Goal: Task Accomplishment & Management: Manage account settings

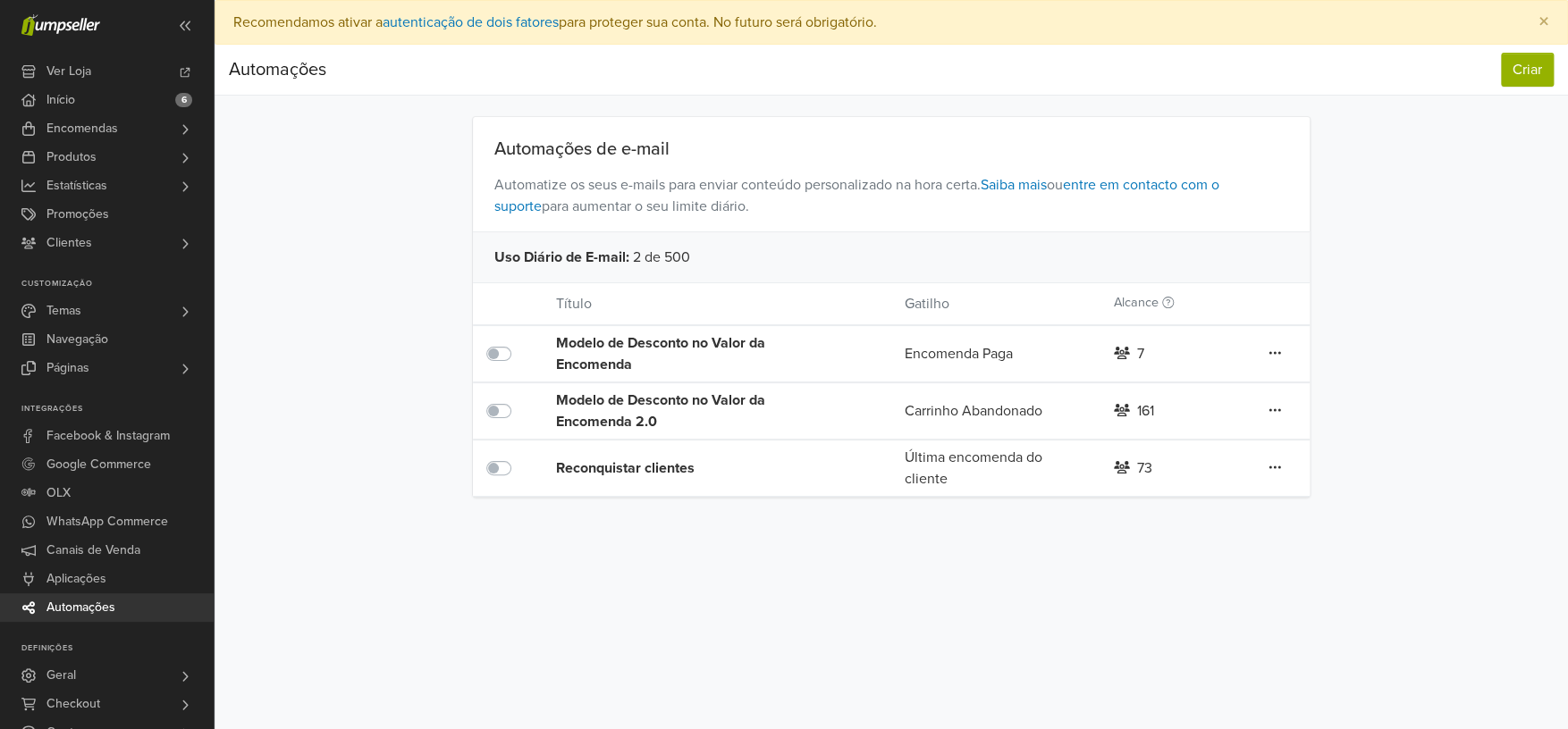
click at [1461, 241] on div "Automações Criar Automações Criar Automações de e-mail Automatize os seus e-mai…" at bounding box center [891, 271] width 1354 height 453
click at [1278, 354] on icon at bounding box center [1275, 354] width 11 height 3
click at [1239, 440] on link "Editar" at bounding box center [1211, 447] width 141 height 29
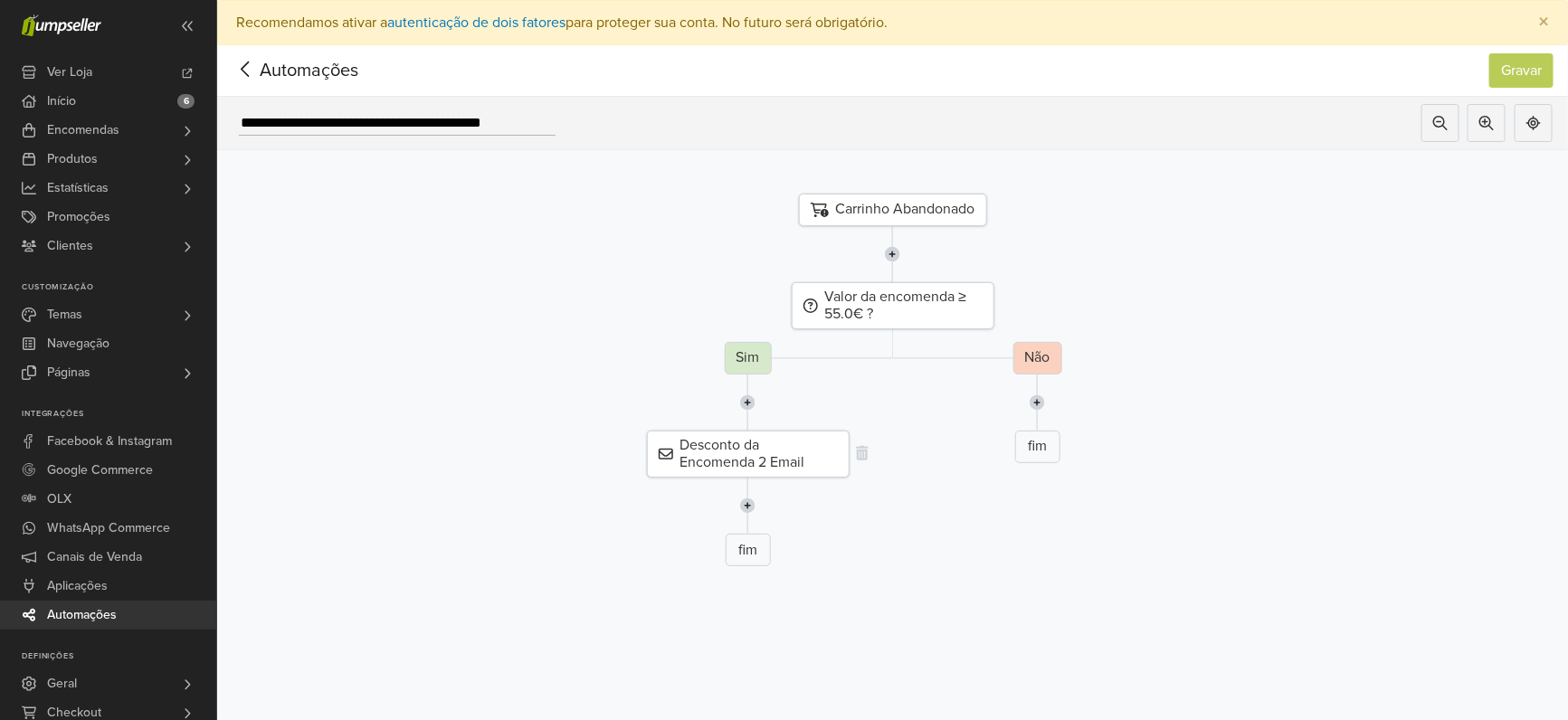
click at [785, 445] on div "Desconto da Encomenda 2 Email" at bounding box center [748, 454] width 203 height 47
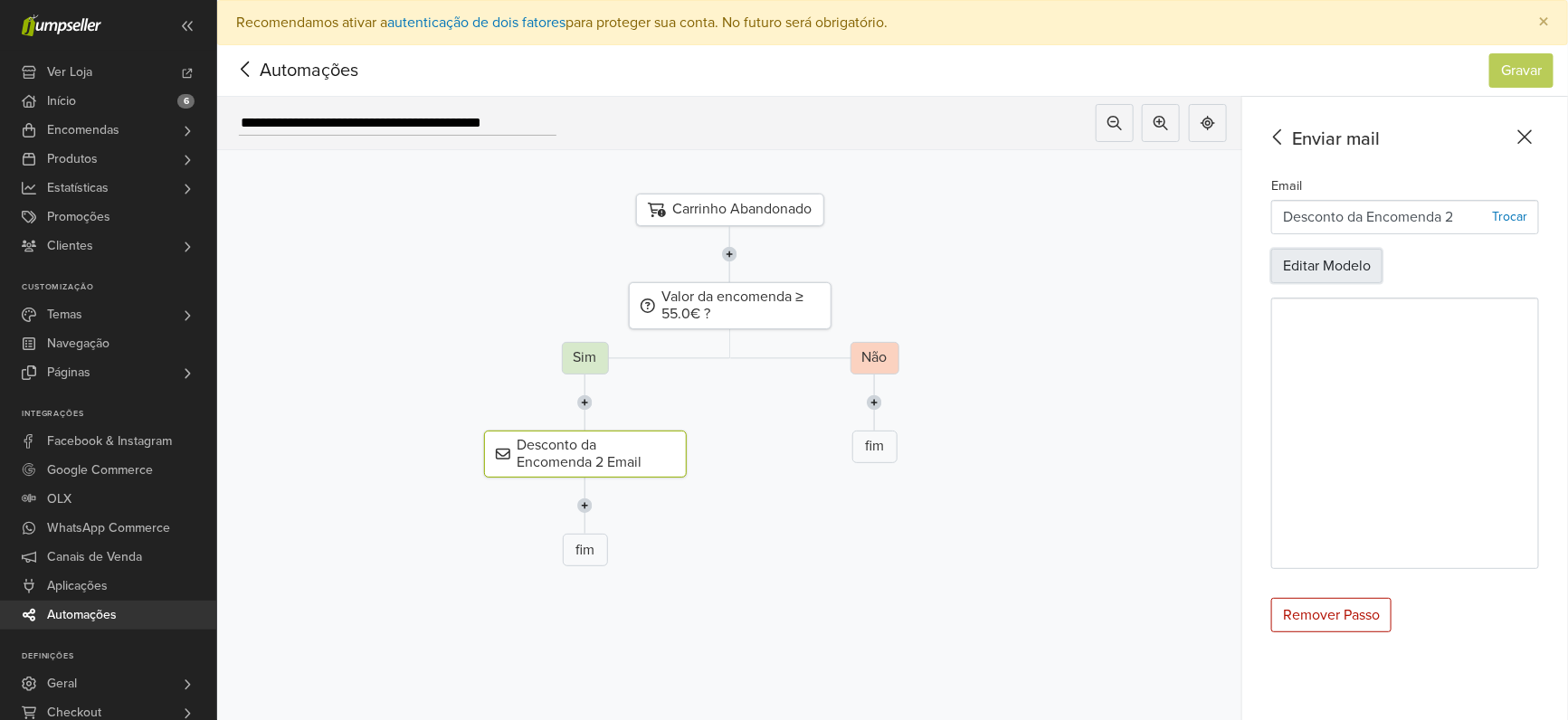
click at [1379, 264] on button "Editar Modelo" at bounding box center [1326, 266] width 111 height 35
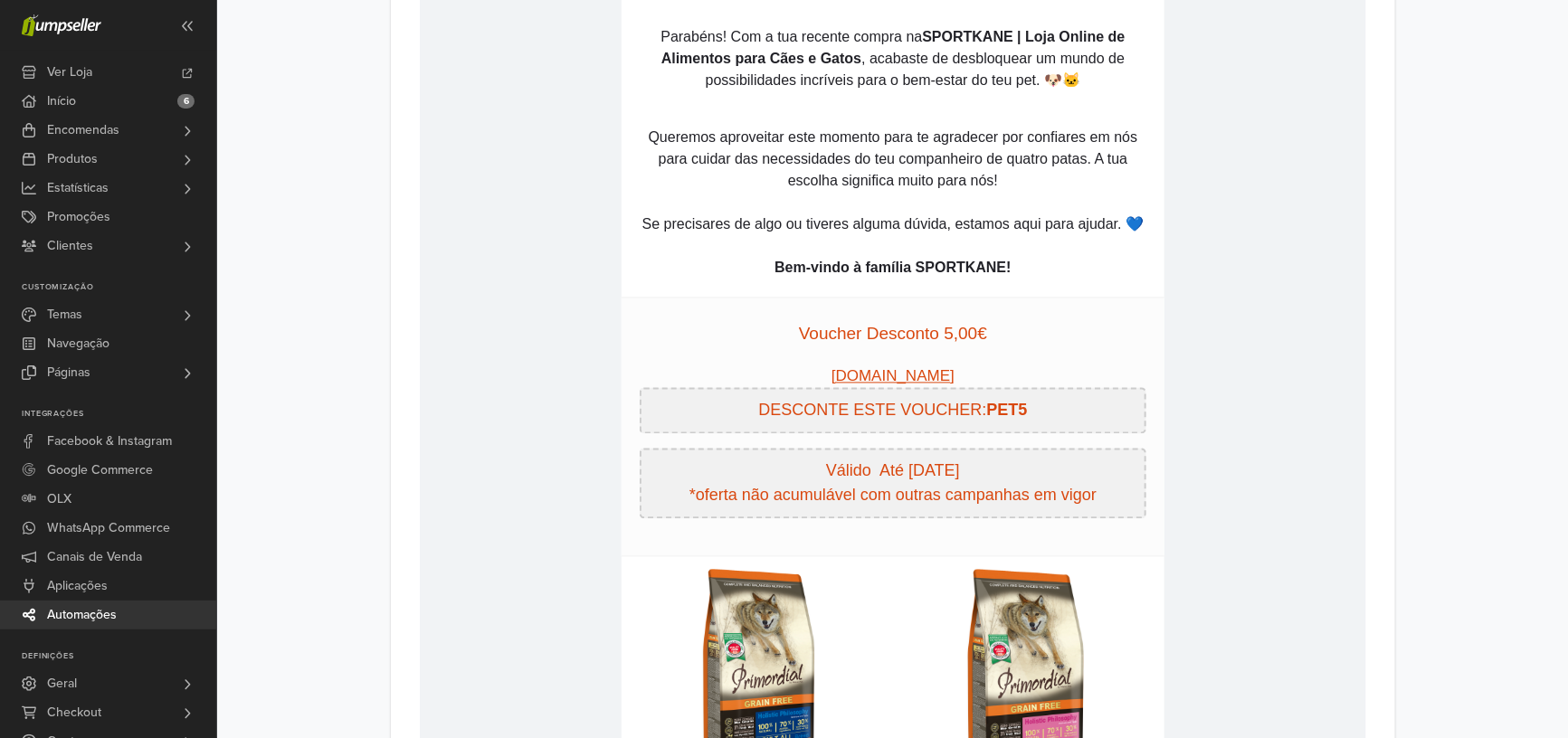
scroll to position [1447, 0]
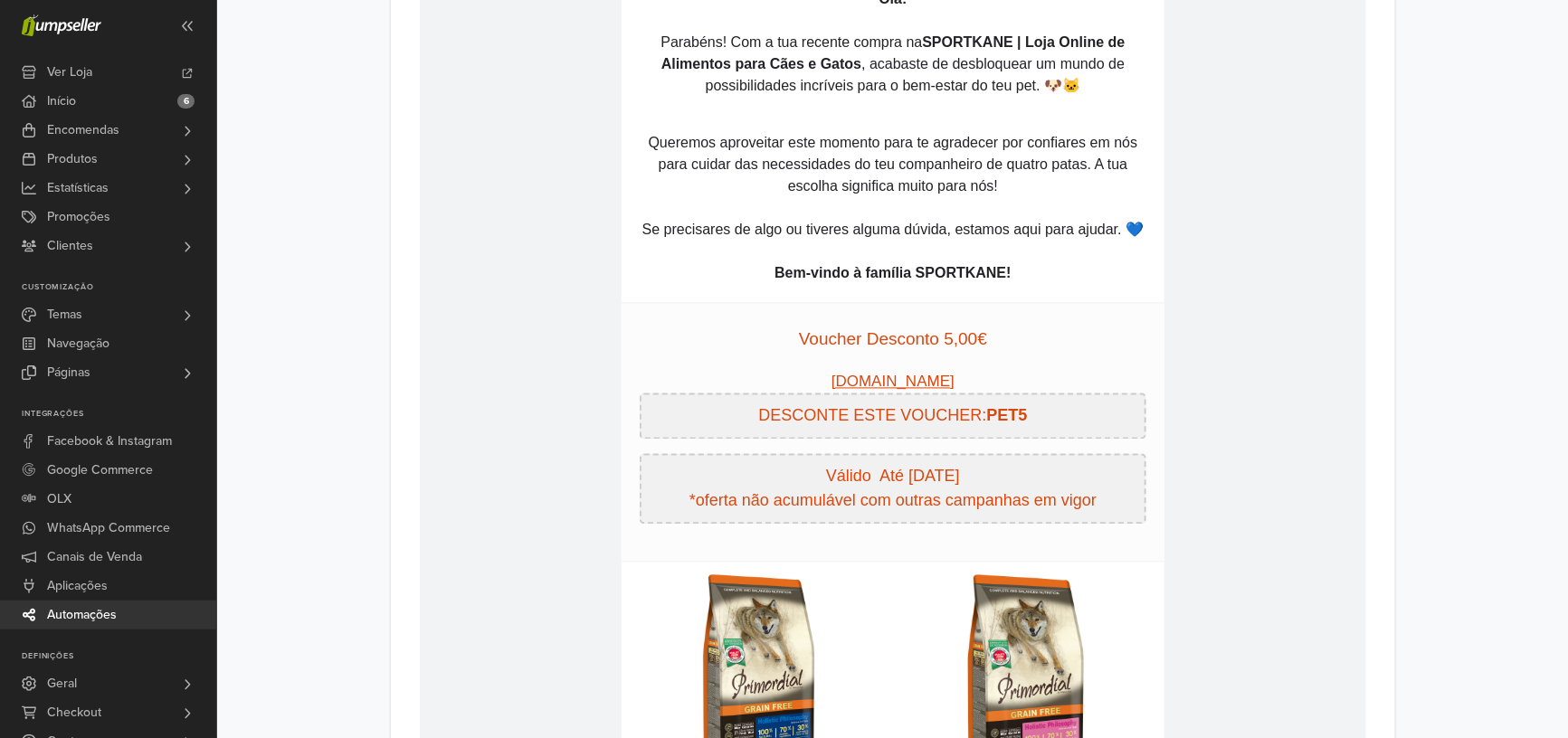
click at [893, 479] on p "Válido Até [DATE] *oferta não acumulável com outras campanhas em vigor" at bounding box center [892, 490] width 485 height 49
click at [889, 479] on p "Válido Até [DATE] *oferta não acumulável com outras campanhas em vigor" at bounding box center [892, 490] width 485 height 49
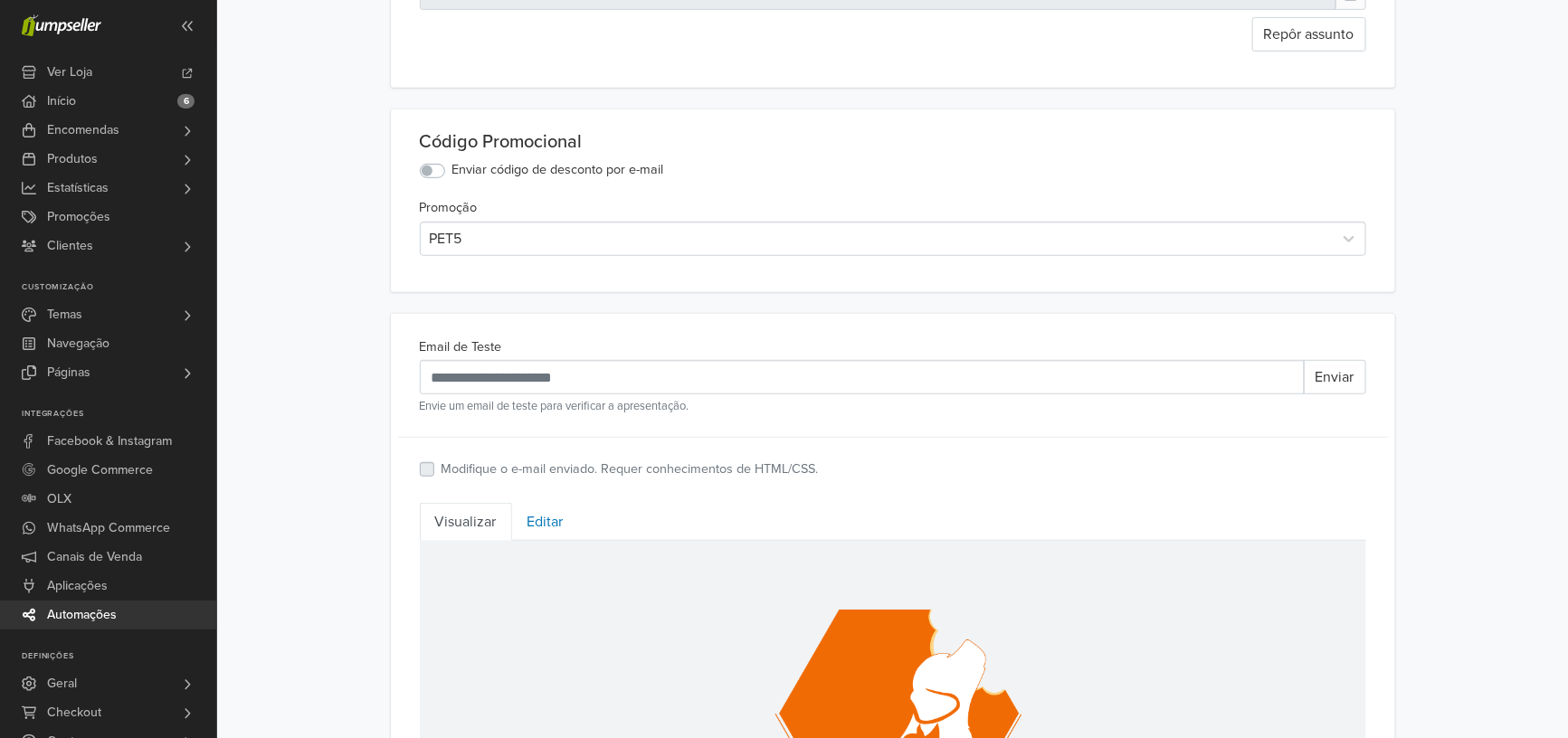
scroll to position [321, 0]
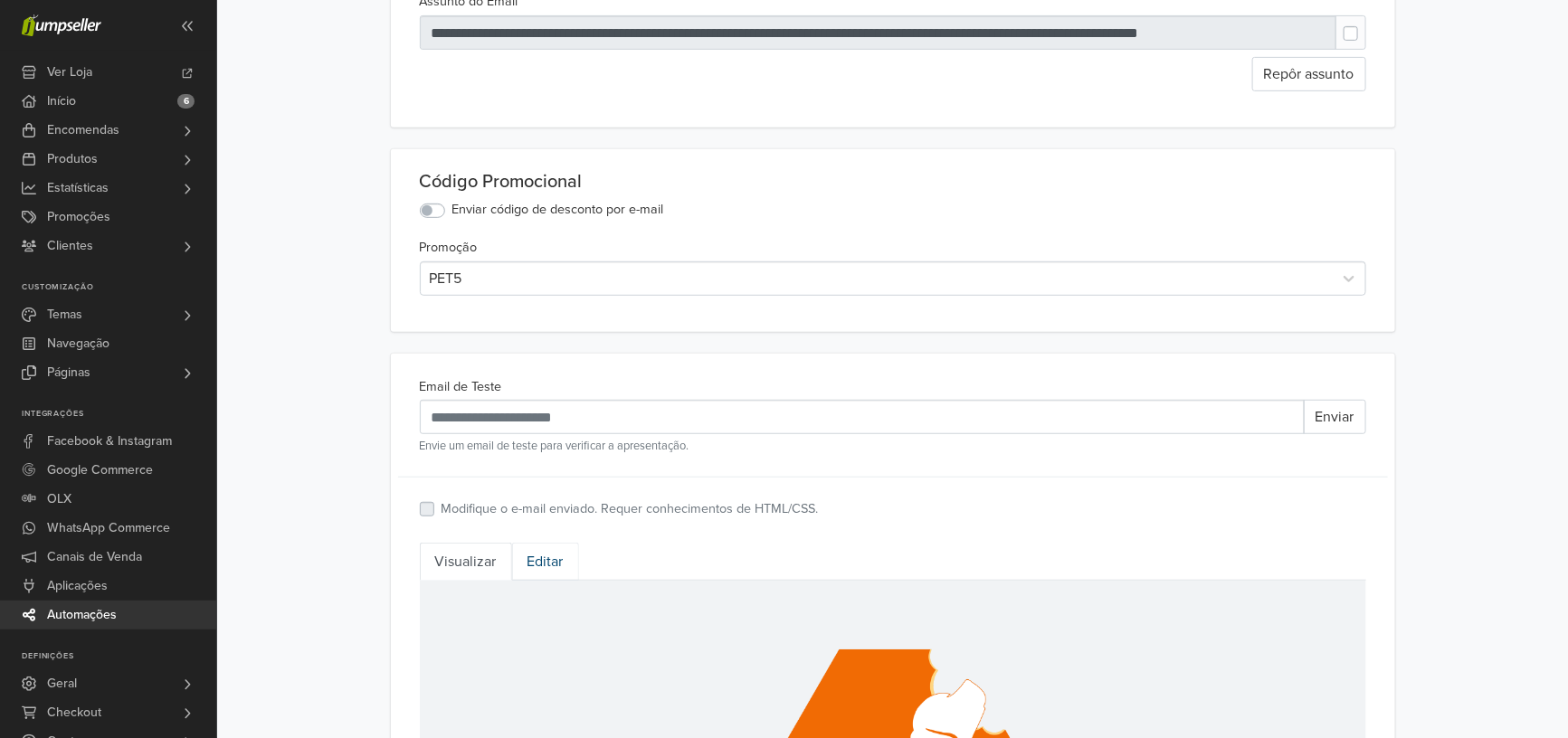
click at [541, 569] on link "Editar" at bounding box center [545, 561] width 67 height 38
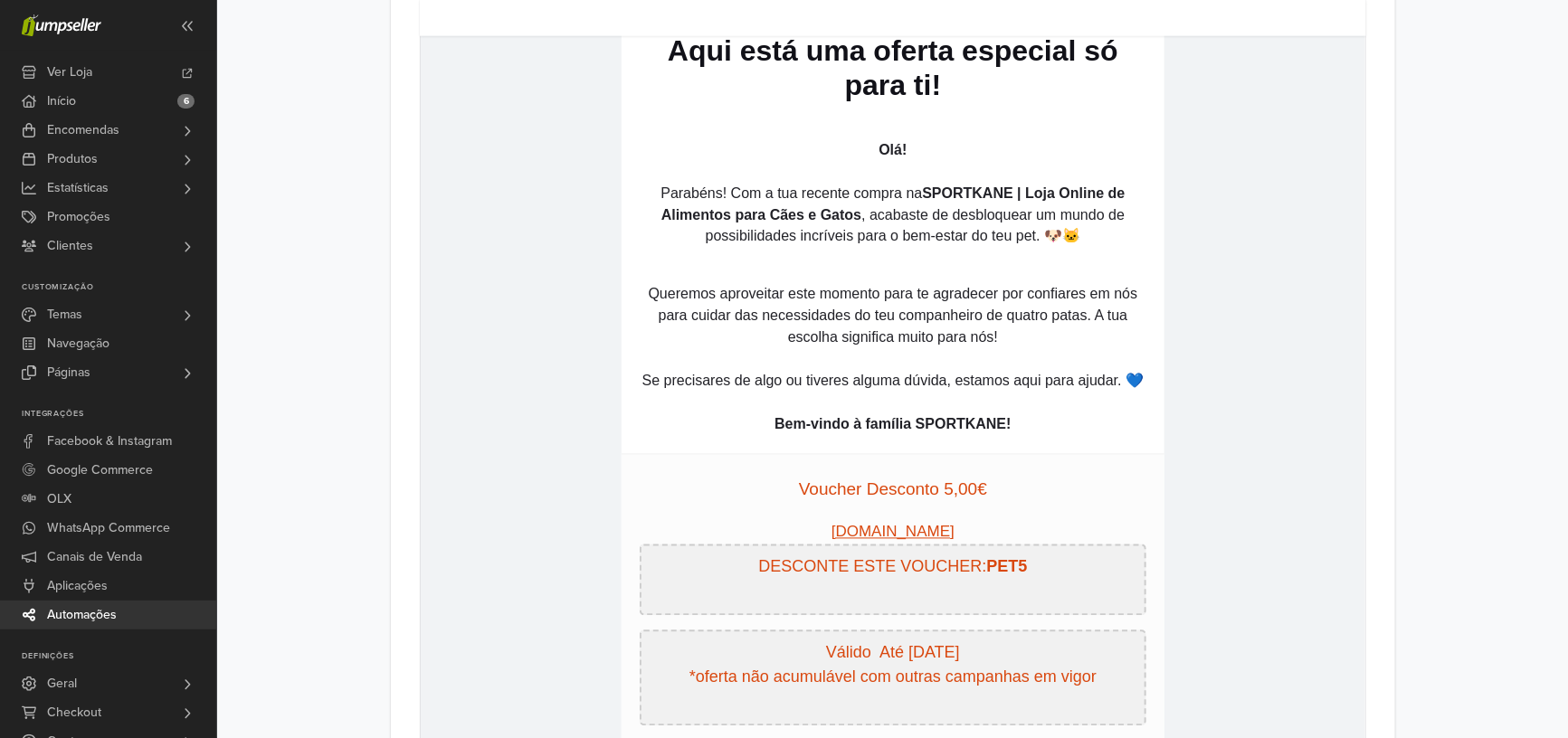
scroll to position [1365, 0]
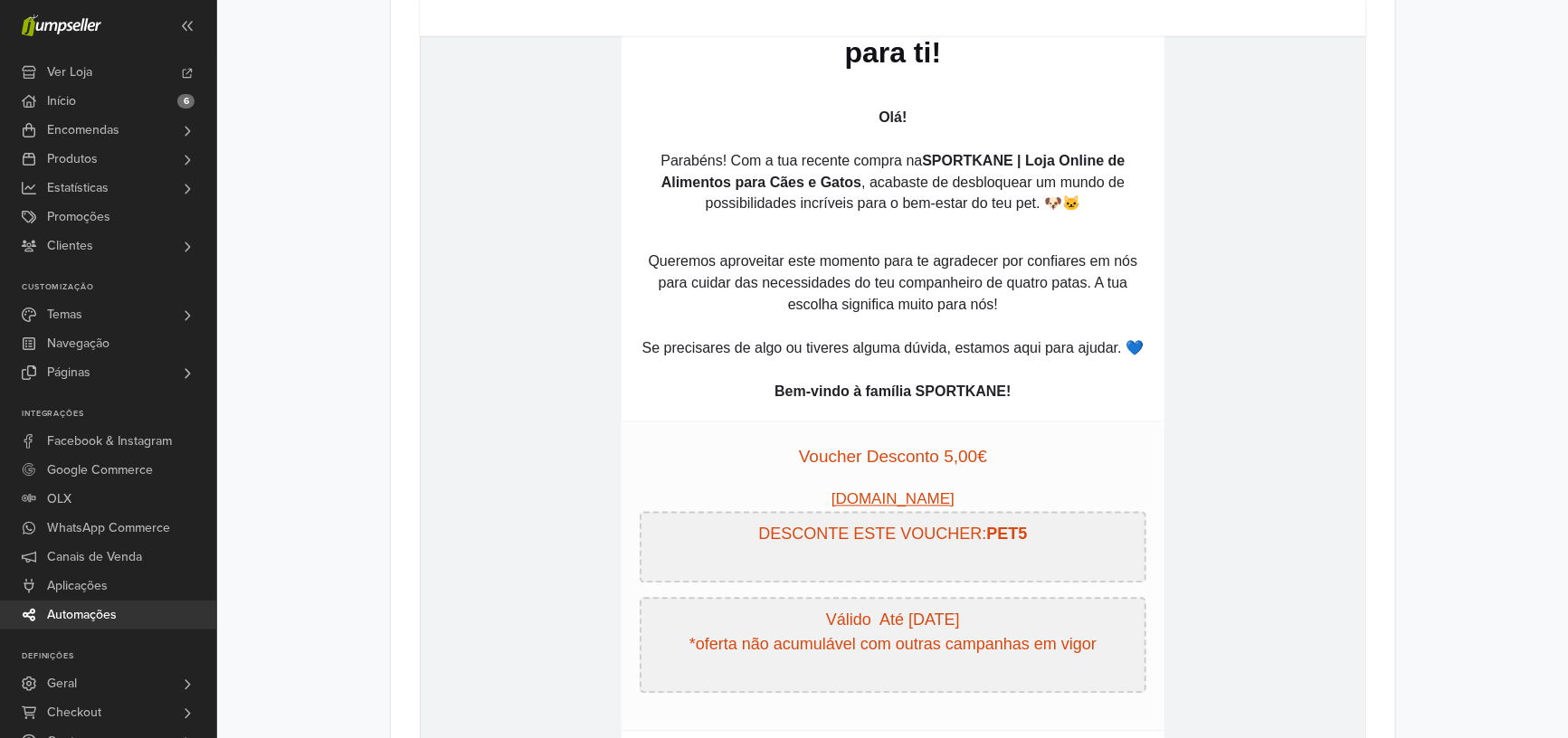
click at [931, 570] on p at bounding box center [892, 565] width 485 height 16
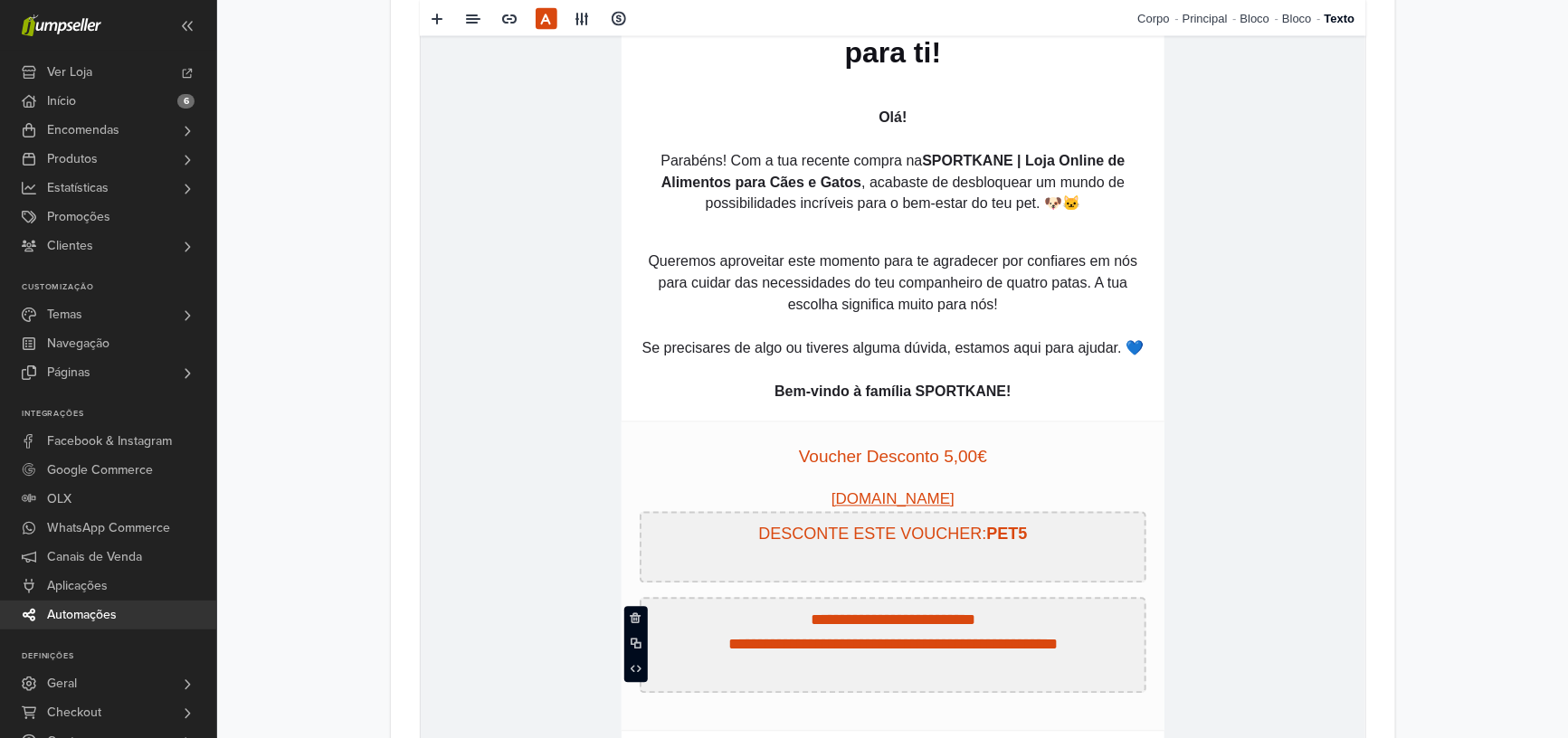
click at [884, 617] on p "**********" at bounding box center [892, 634] width 485 height 49
click at [561, 496] on td "**********" at bounding box center [891, 332] width 944 height 1513
click at [893, 615] on p "**********" at bounding box center [892, 634] width 485 height 49
click at [1055, 618] on p "**********" at bounding box center [892, 634] width 485 height 49
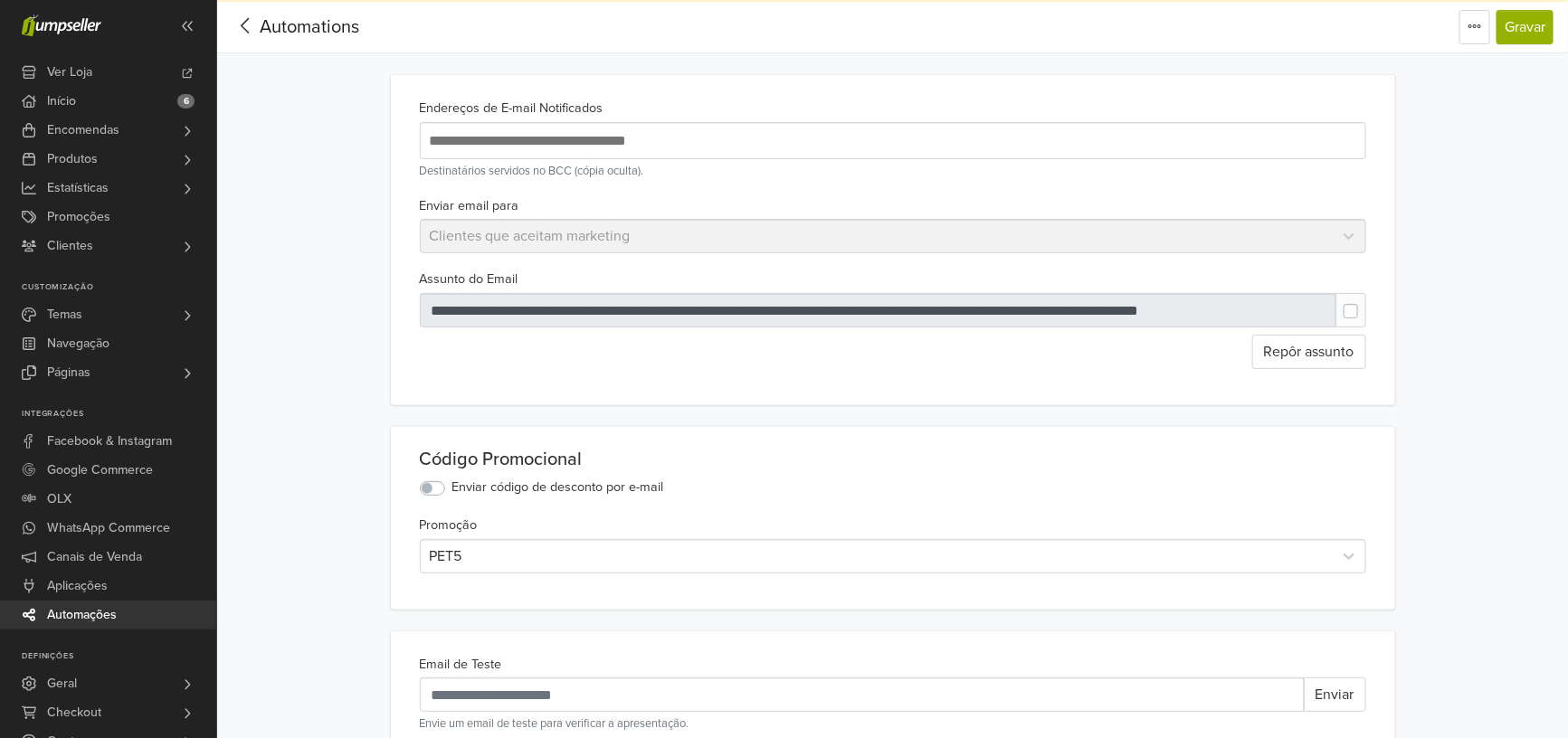
scroll to position [0, 0]
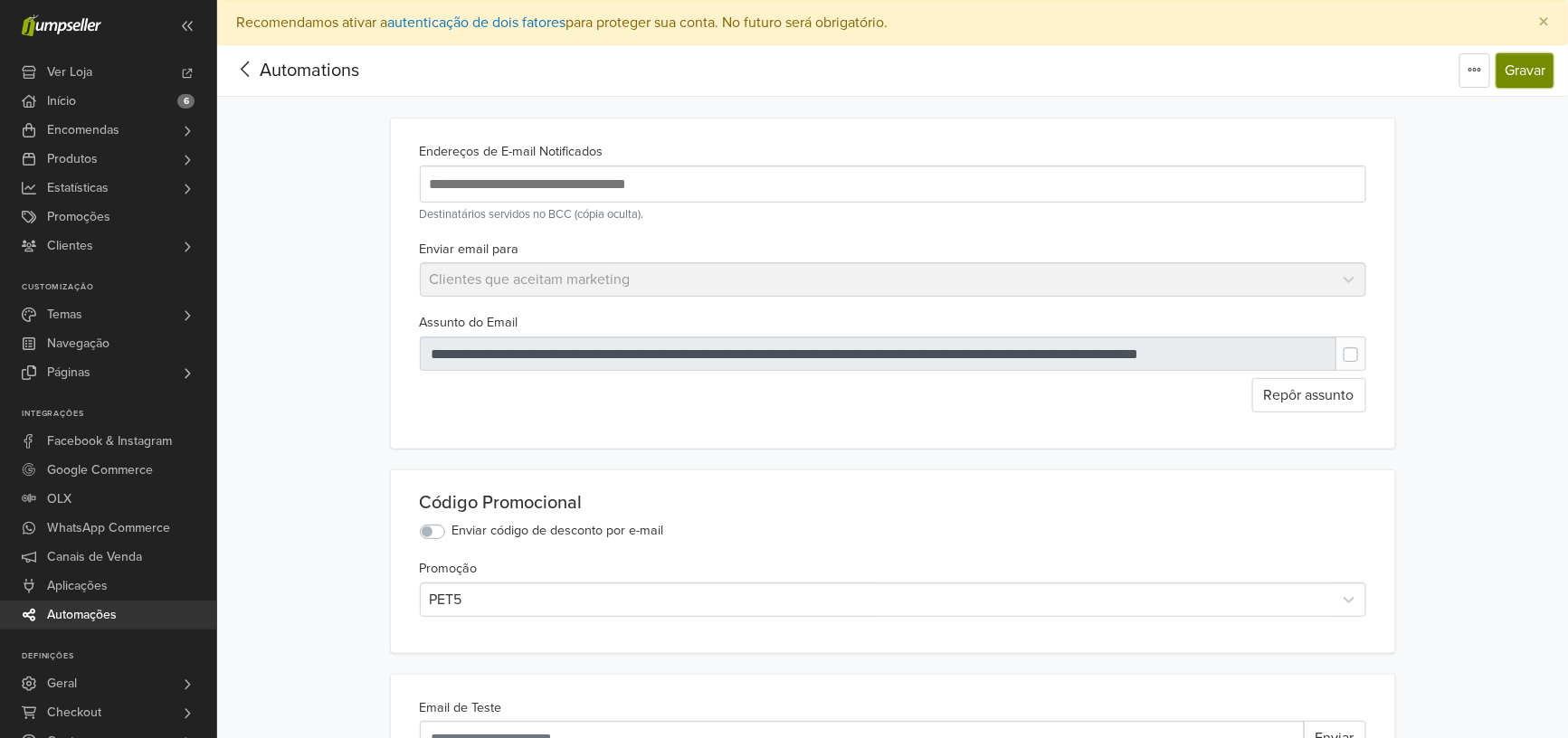
click at [1522, 76] on button "Gravar" at bounding box center [1525, 70] width 57 height 35
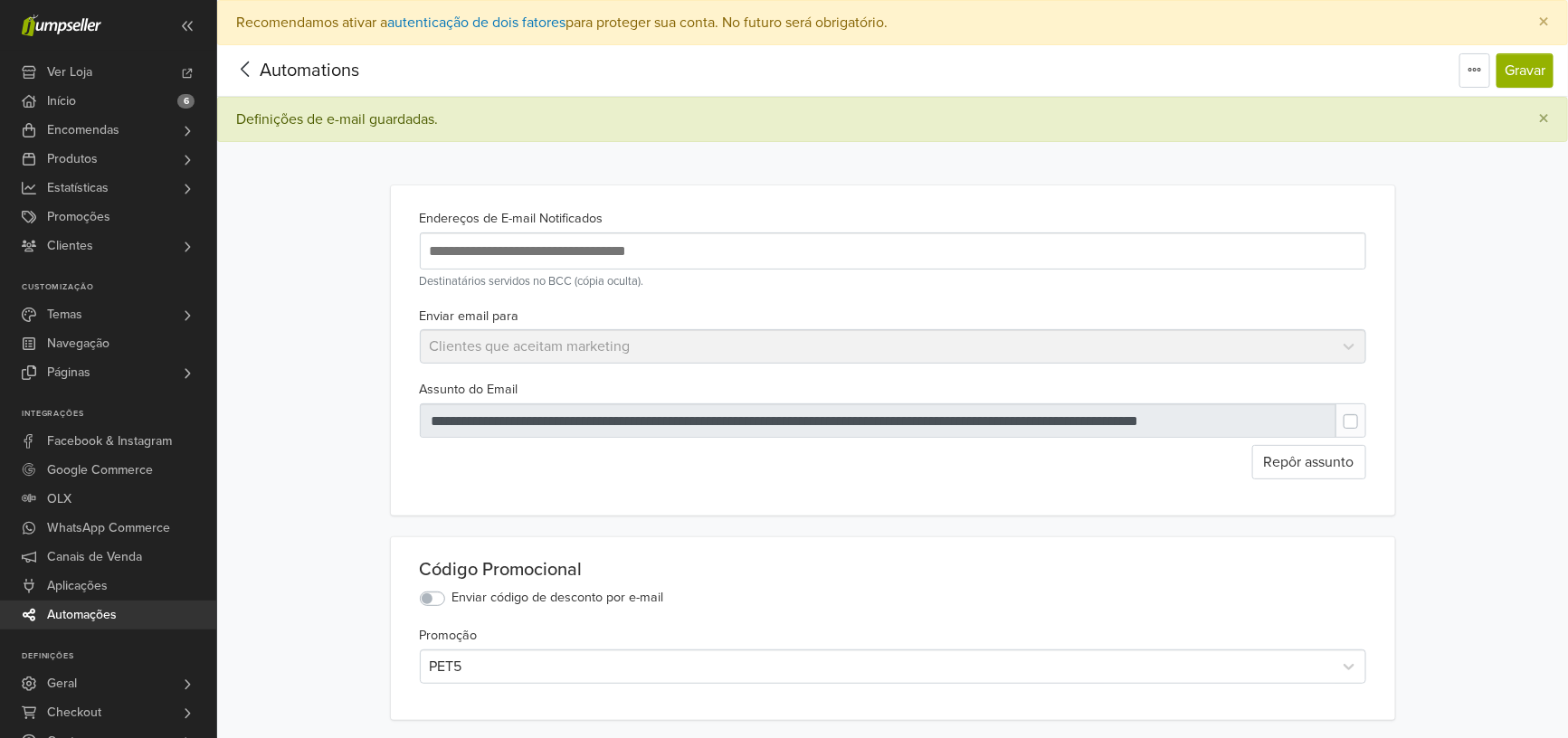
click at [326, 69] on span "Automations" at bounding box center [309, 70] width 99 height 22
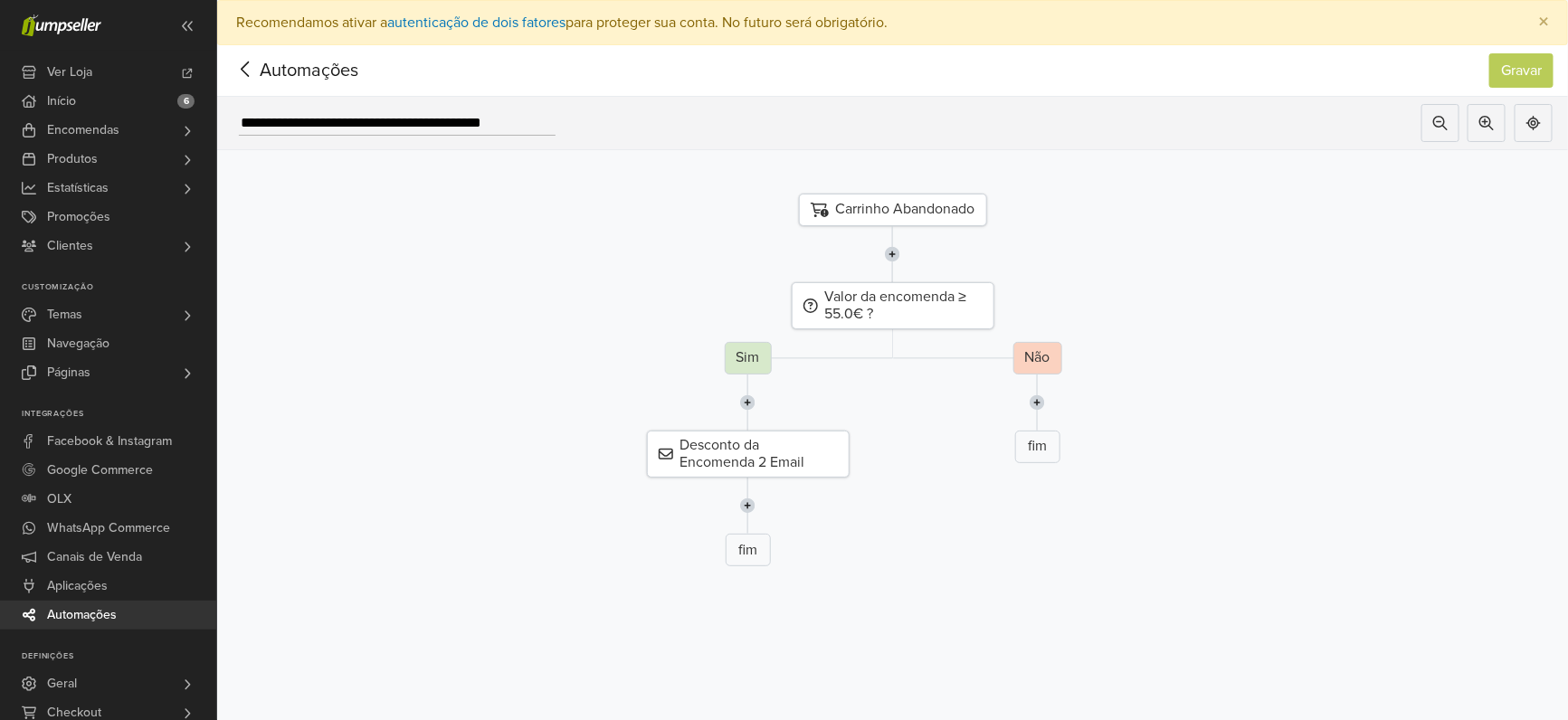
click at [320, 64] on span "Automações" at bounding box center [281, 70] width 98 height 27
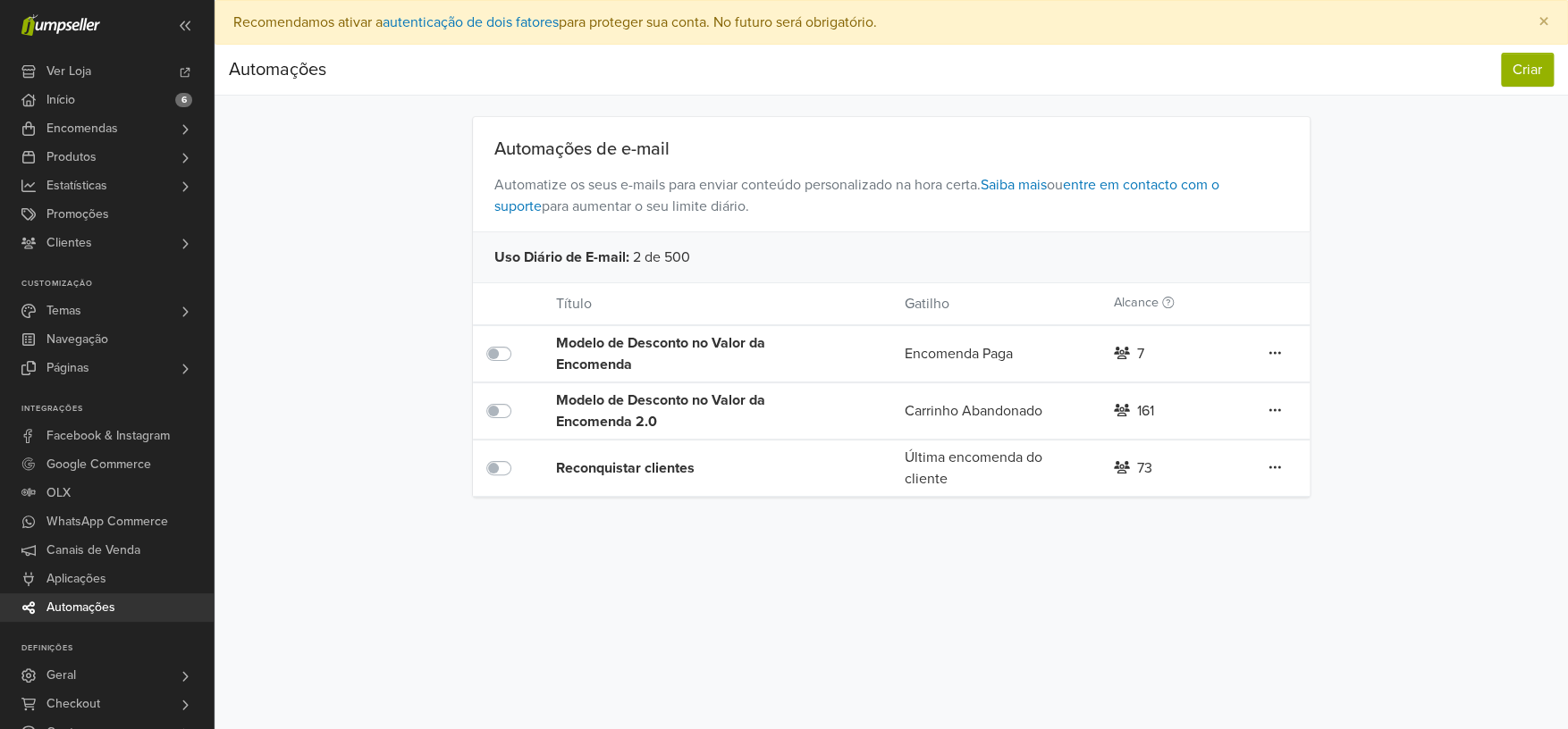
click at [1273, 351] on icon at bounding box center [1274, 353] width 12 height 14
click at [1226, 375] on link "Editar" at bounding box center [1211, 390] width 141 height 29
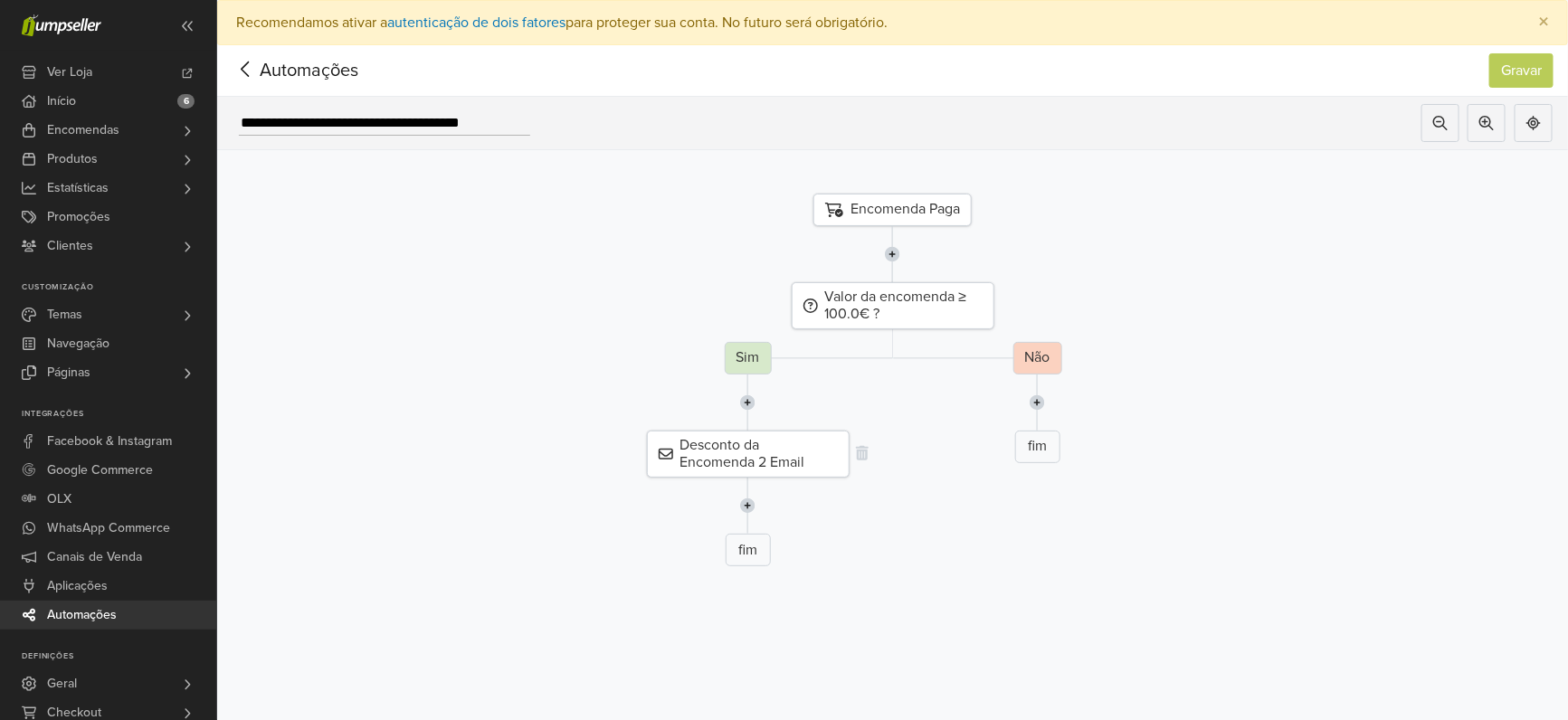
click at [797, 444] on div "Desconto da Encomenda 2 Email" at bounding box center [748, 454] width 203 height 47
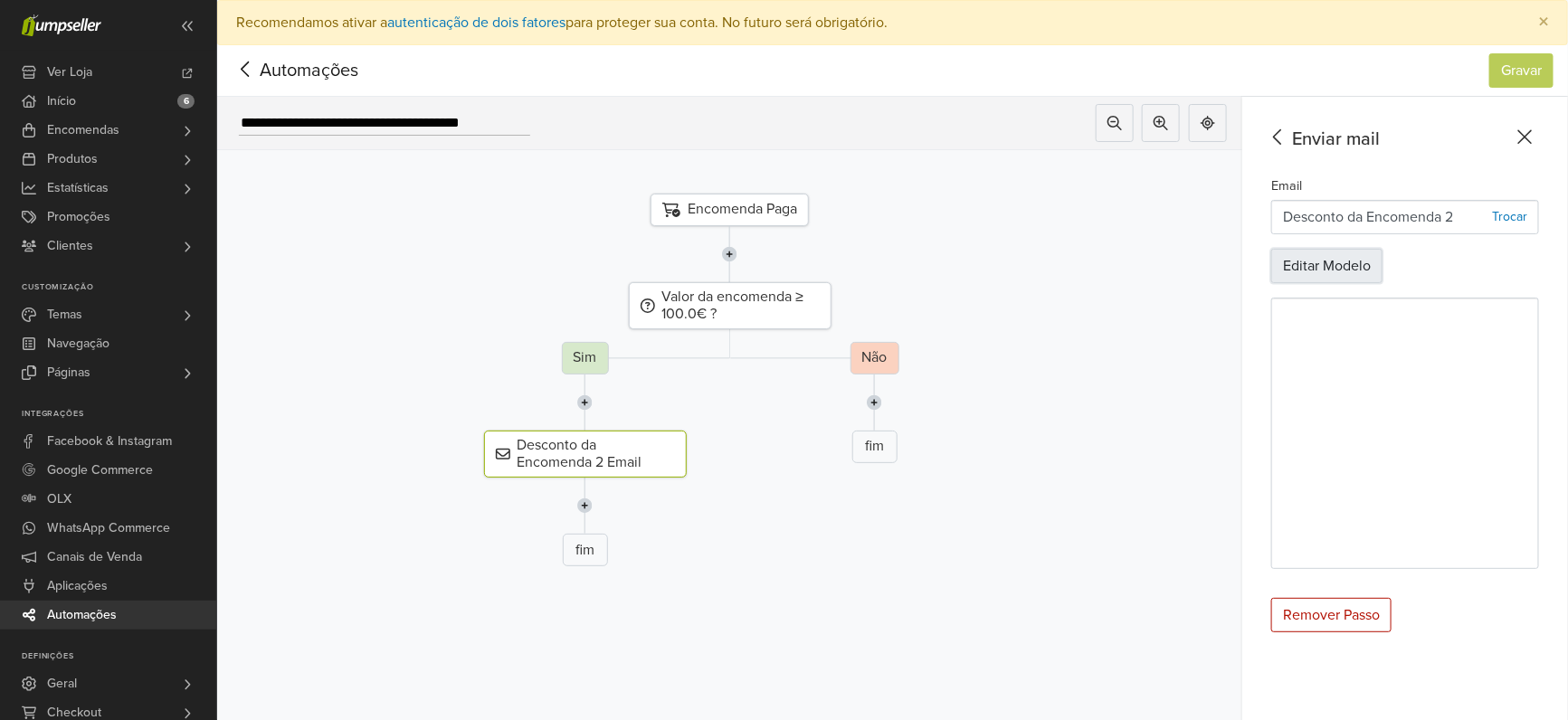
click at [1349, 271] on button "Editar Modelo" at bounding box center [1326, 266] width 111 height 35
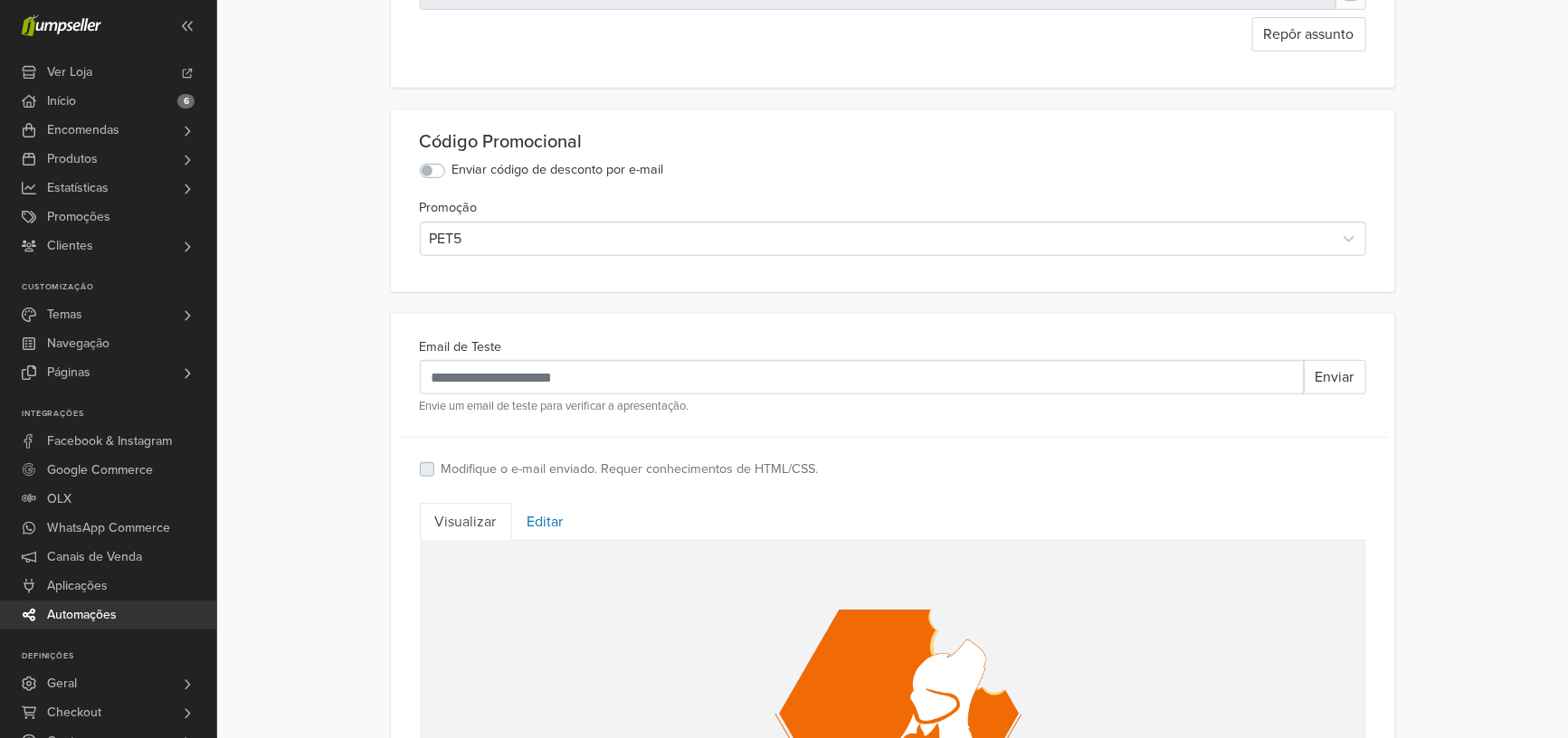
scroll to position [43, 0]
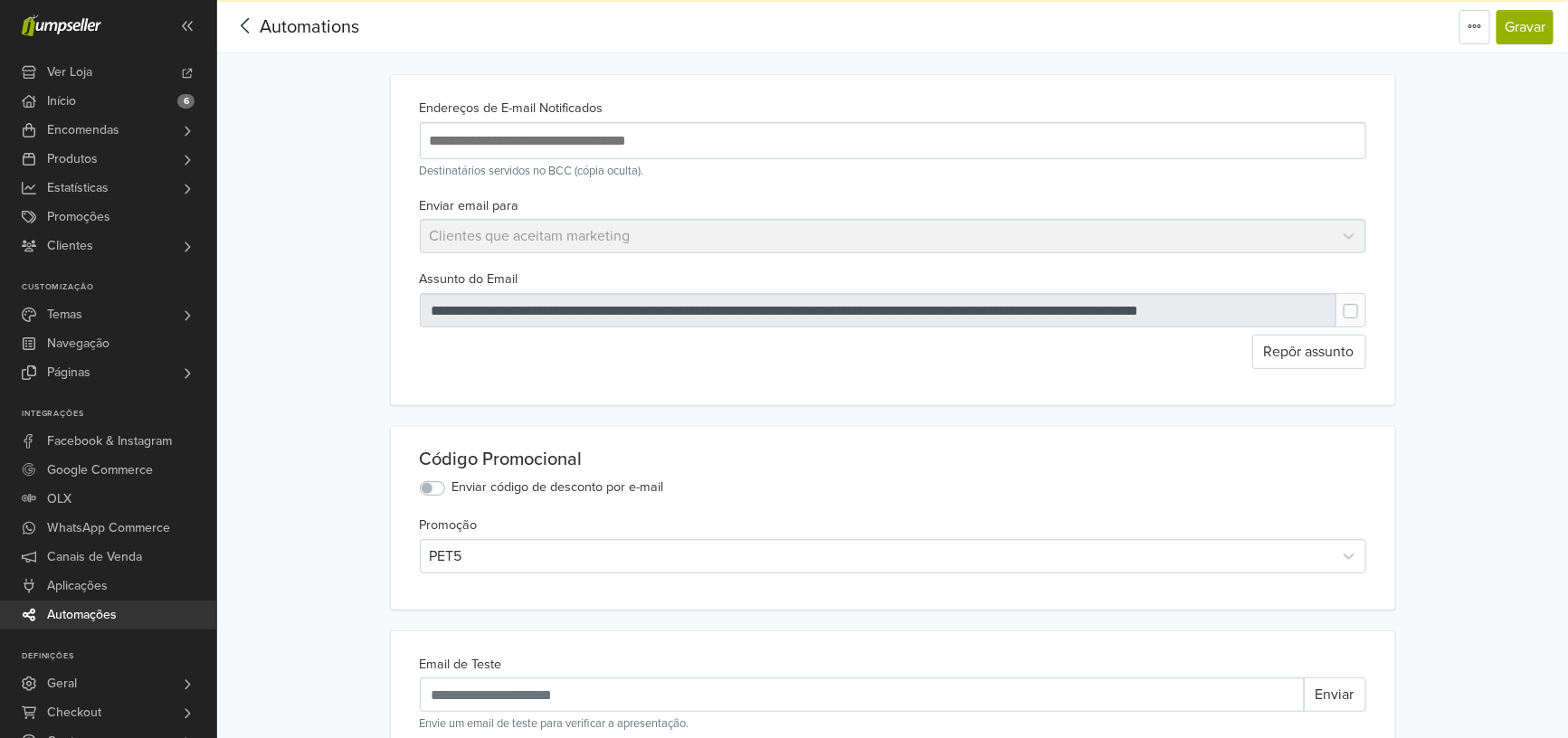
click at [317, 33] on span "Automations" at bounding box center [309, 27] width 99 height 22
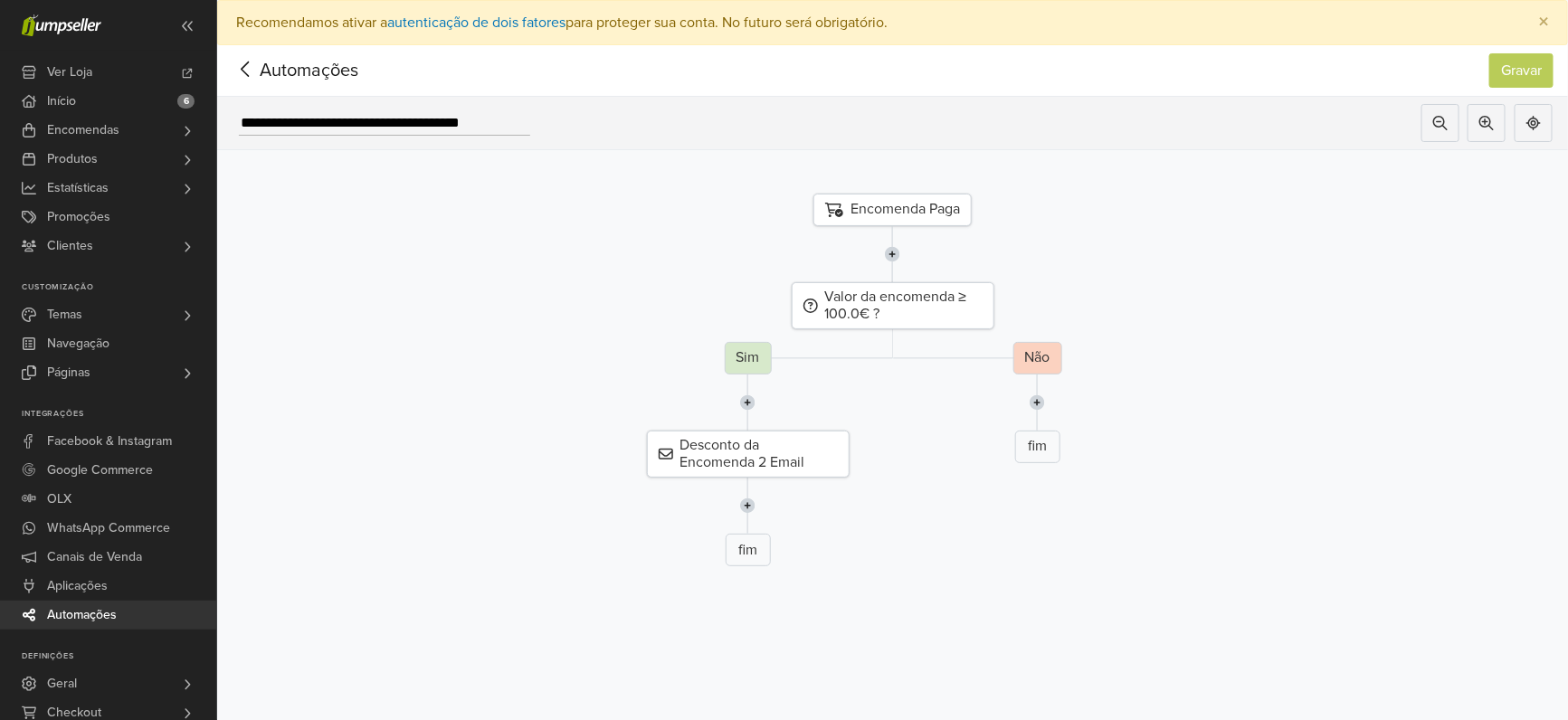
click at [330, 70] on span "Automações" at bounding box center [281, 70] width 98 height 27
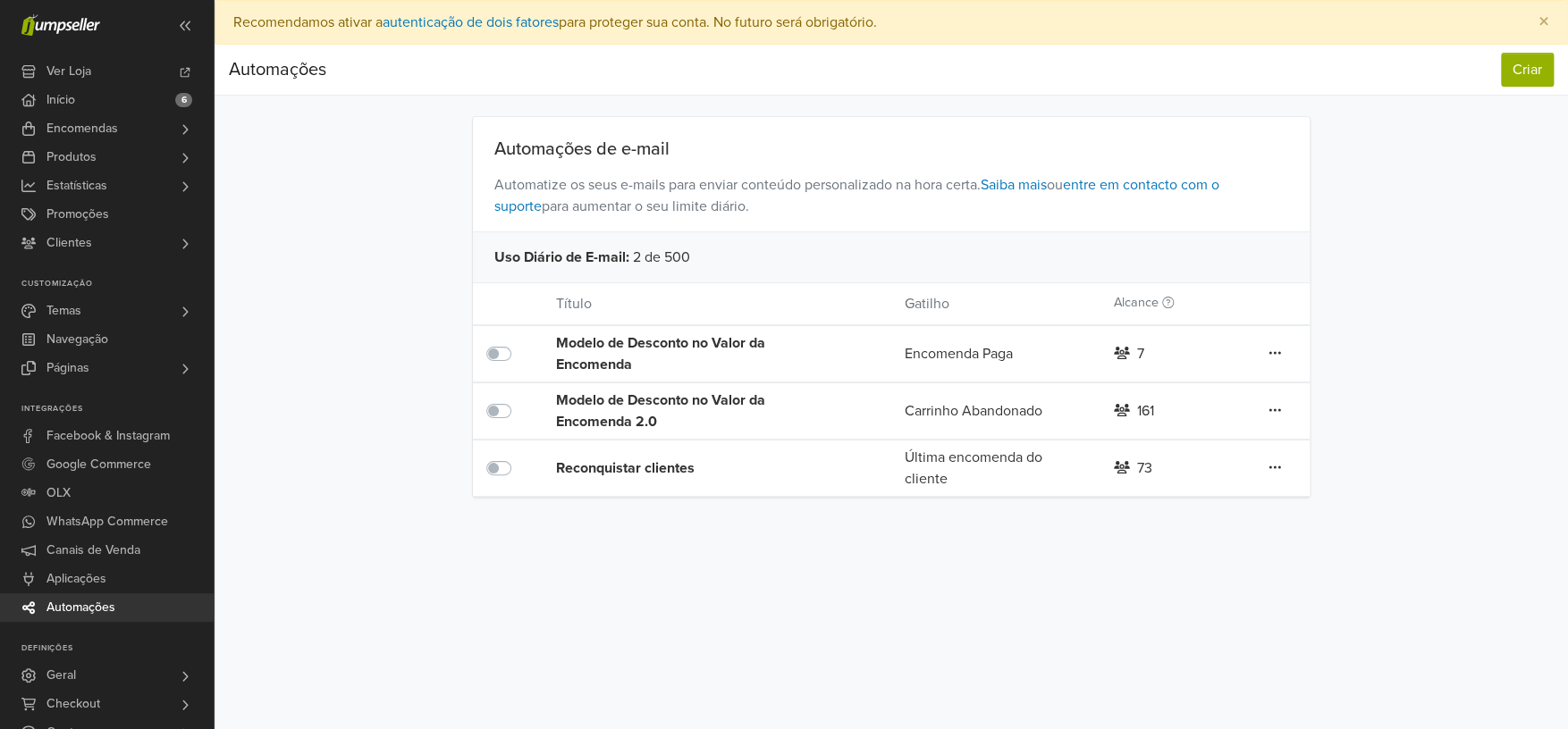
click at [1278, 360] on icon at bounding box center [1274, 353] width 12 height 14
drag, startPoint x: 1230, startPoint y: 503, endPoint x: 1034, endPoint y: 559, distance: 203.8
click at [1034, 559] on div "Preferências Subscrição Logout × Recomendamos ativar a autenticação de dois fat…" at bounding box center [891, 364] width 1354 height 729
click at [1279, 360] on icon at bounding box center [1274, 353] width 12 height 14
click at [1204, 504] on link "Editar" at bounding box center [1211, 504] width 141 height 29
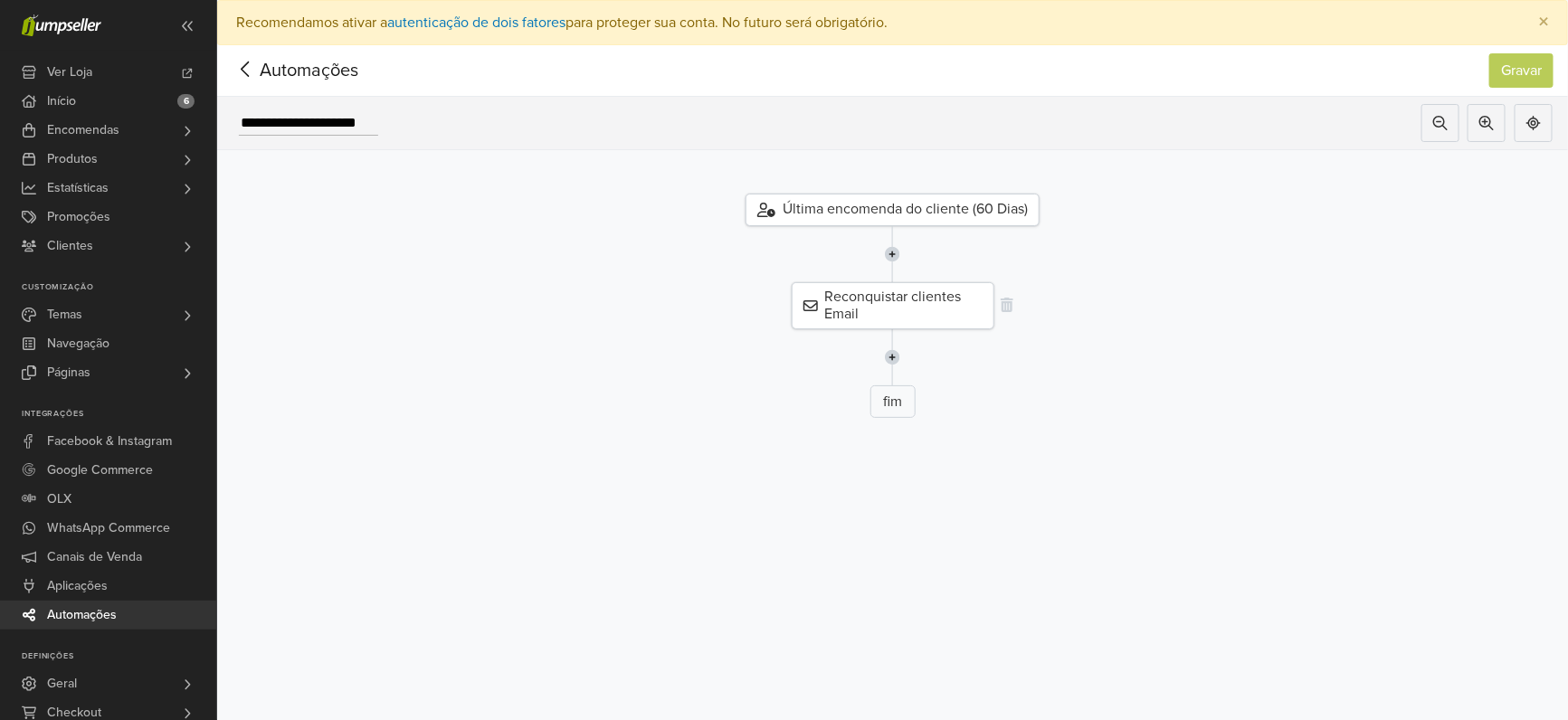
click at [986, 304] on div "Reconquistar clientes Email" at bounding box center [893, 306] width 203 height 47
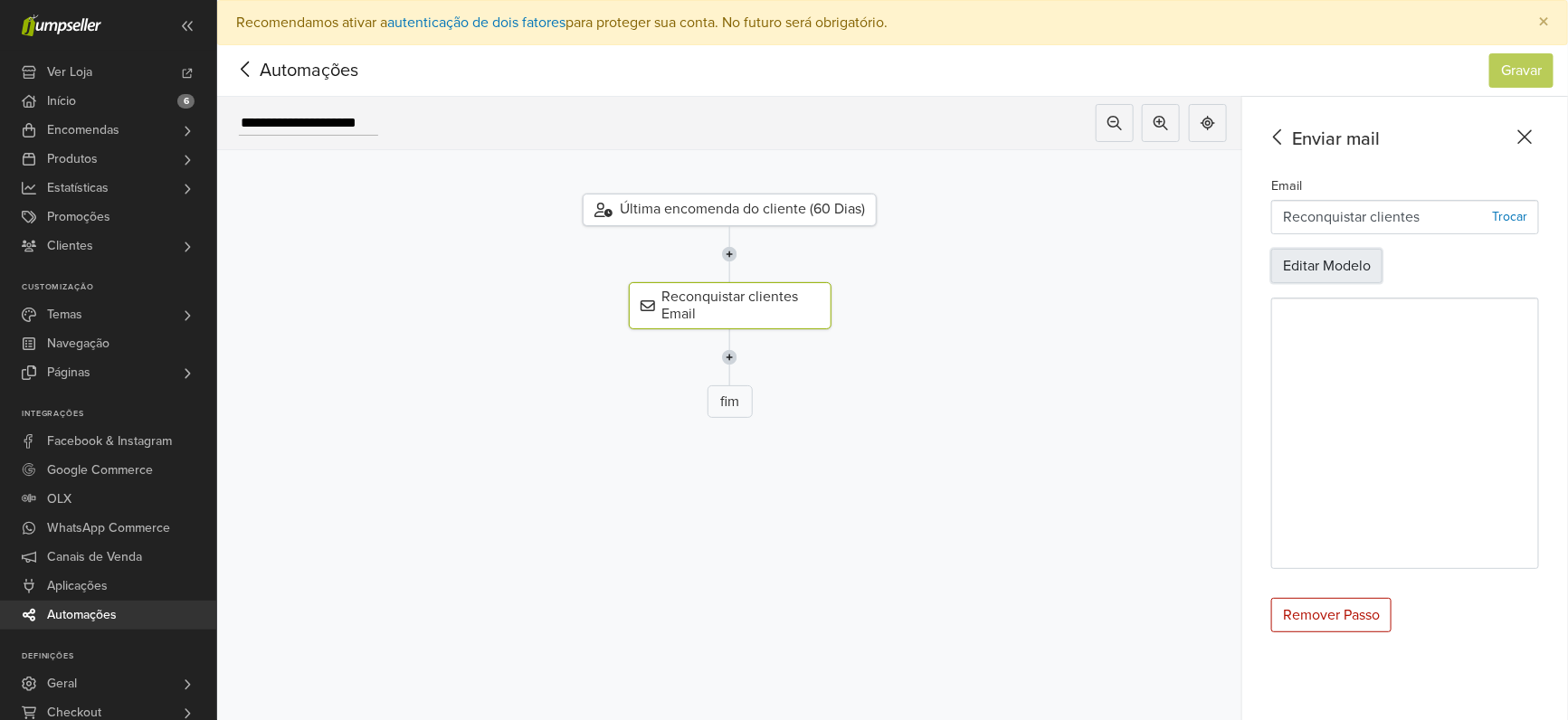
click at [1361, 258] on button "Editar Modelo" at bounding box center [1326, 266] width 111 height 35
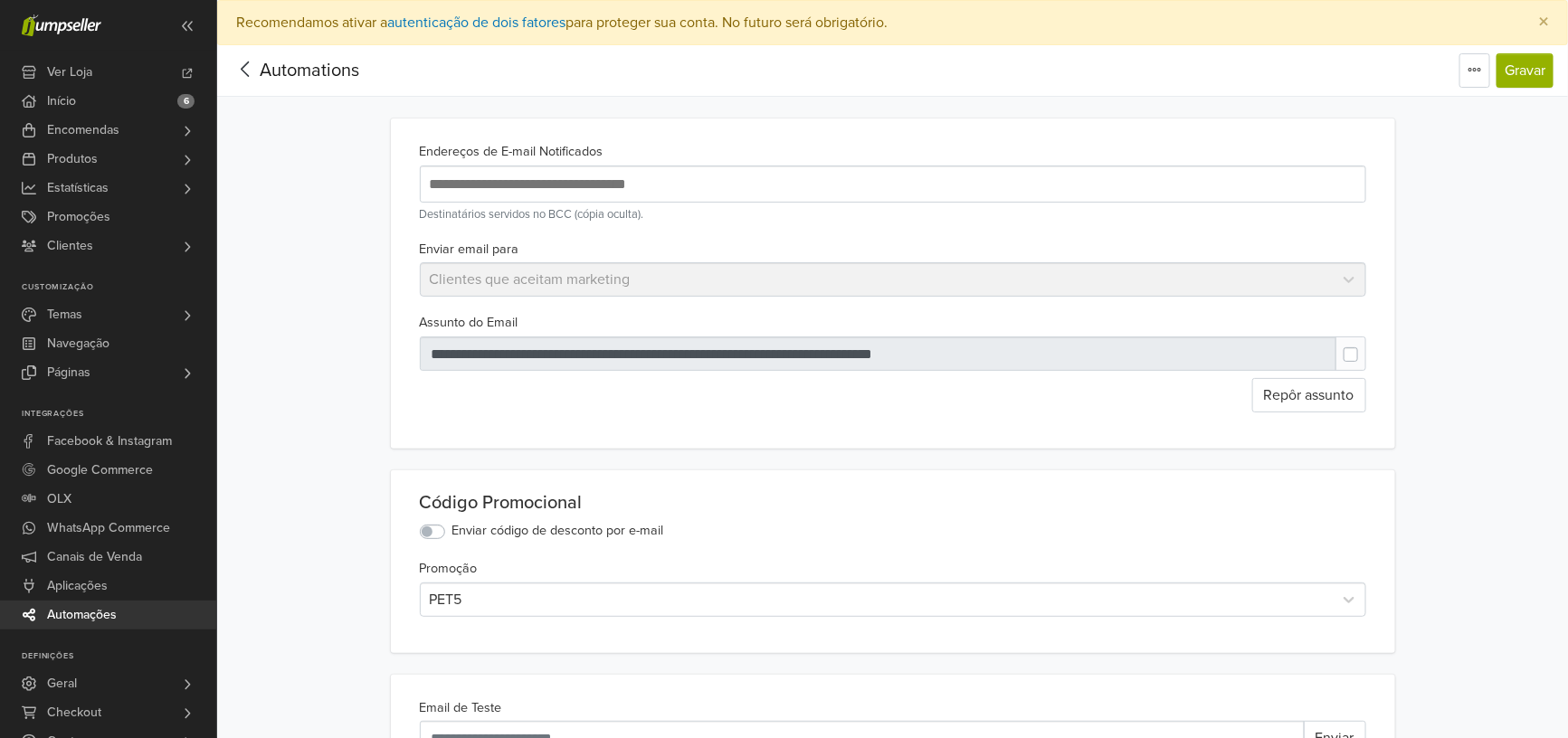
click at [323, 70] on span "Automations" at bounding box center [309, 70] width 99 height 22
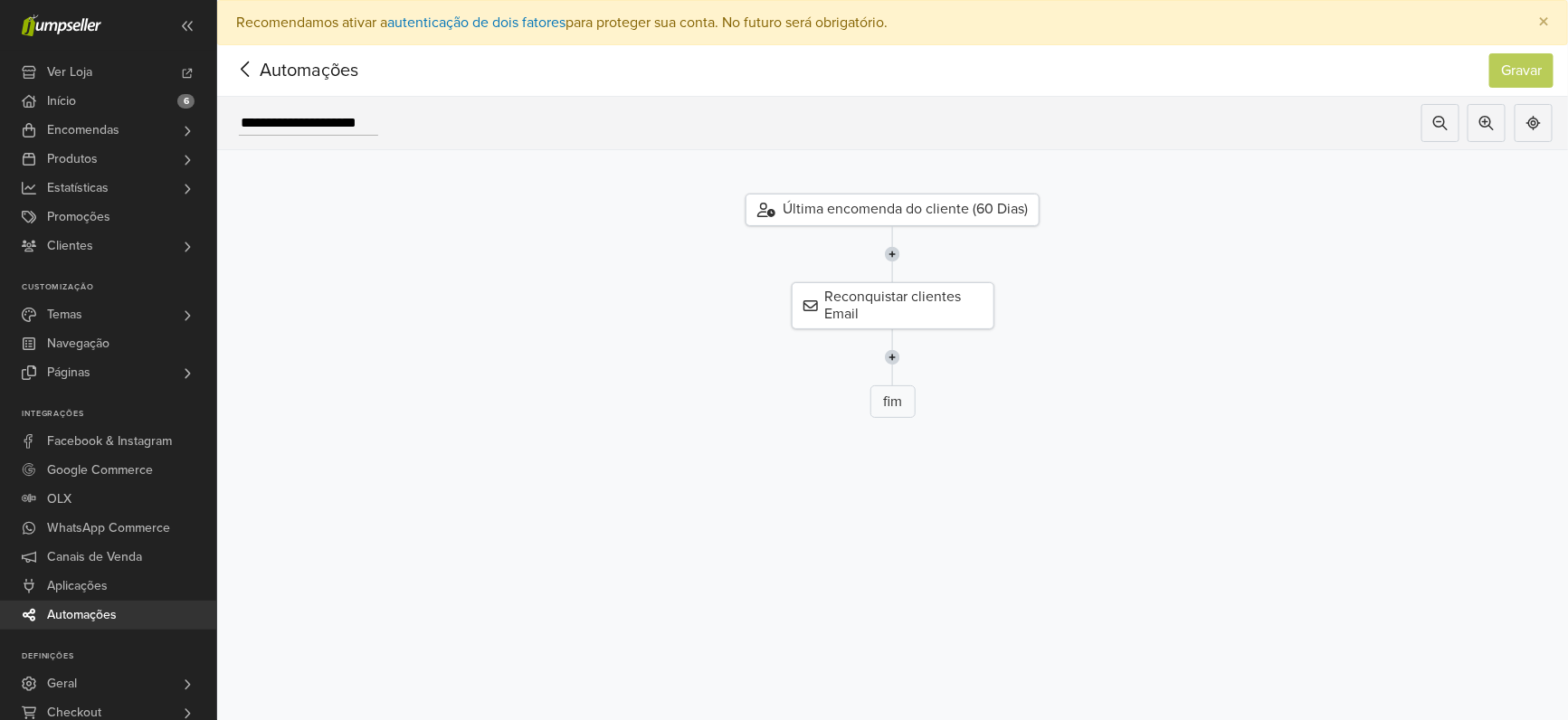
click at [330, 80] on span "Automações" at bounding box center [281, 70] width 98 height 27
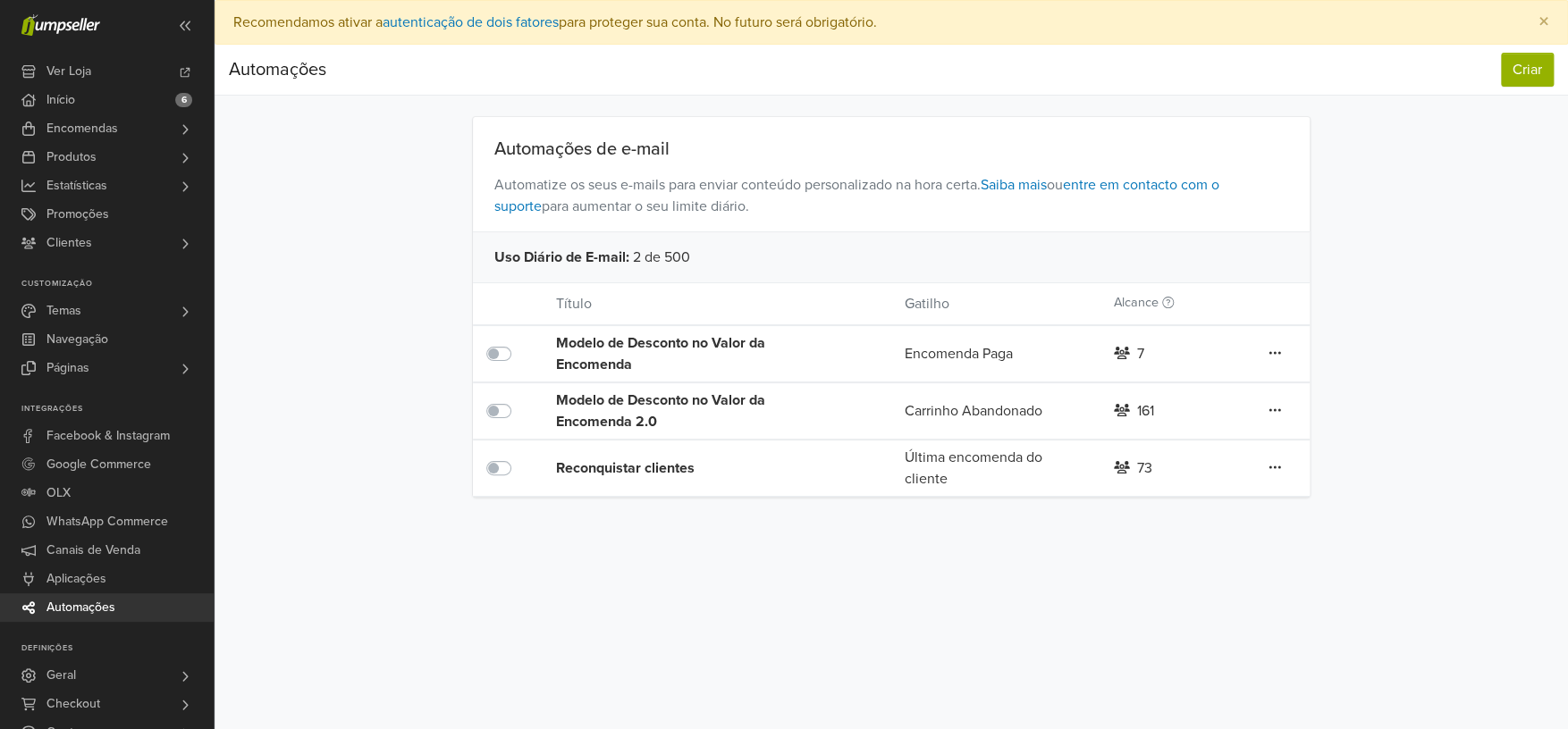
click at [1273, 346] on icon at bounding box center [1274, 353] width 12 height 14
click at [1227, 383] on link "Editar" at bounding box center [1211, 390] width 141 height 29
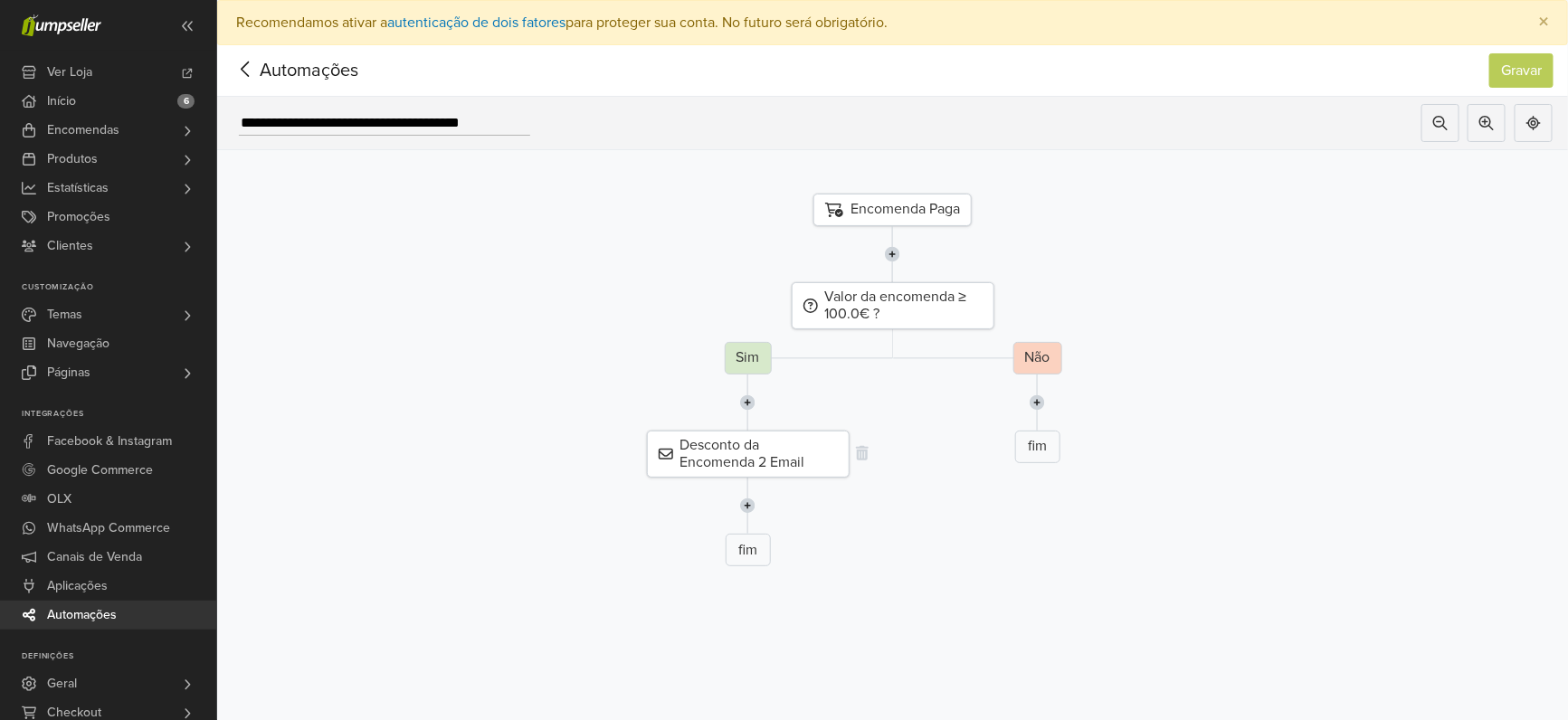
click at [792, 459] on div "Desconto da Encomenda 2 Email" at bounding box center [748, 454] width 203 height 47
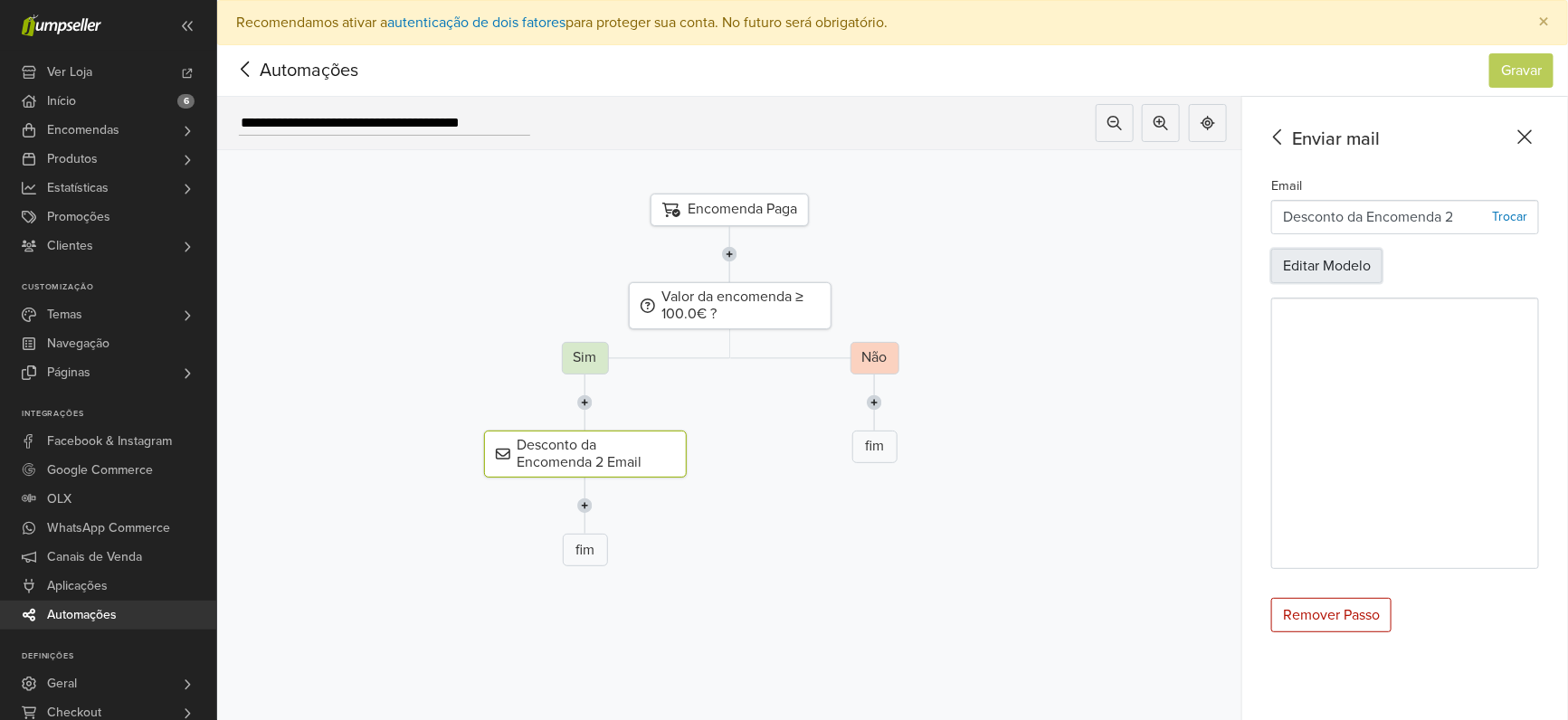
click at [1341, 267] on button "Editar Modelo" at bounding box center [1326, 266] width 111 height 35
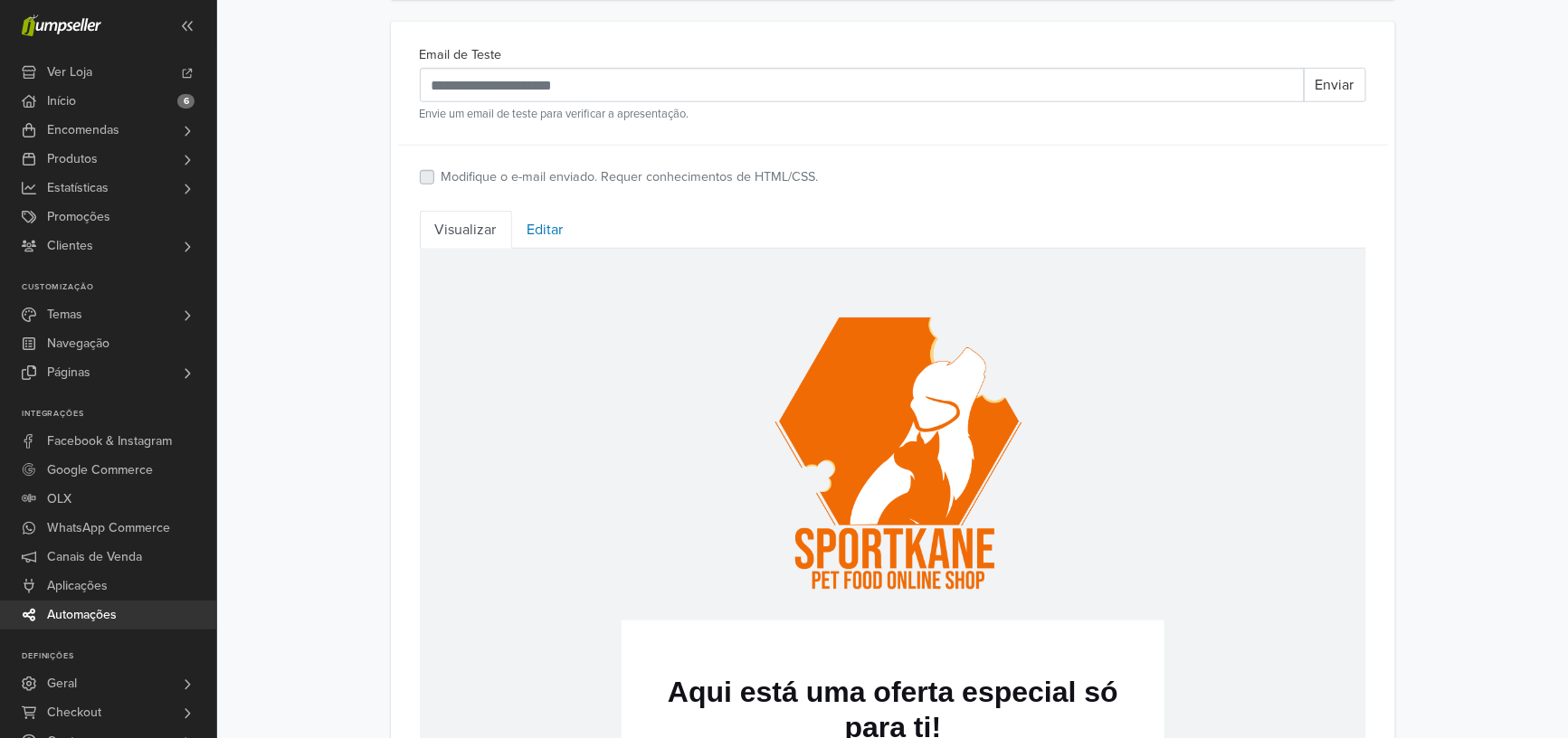
scroll to position [6, 0]
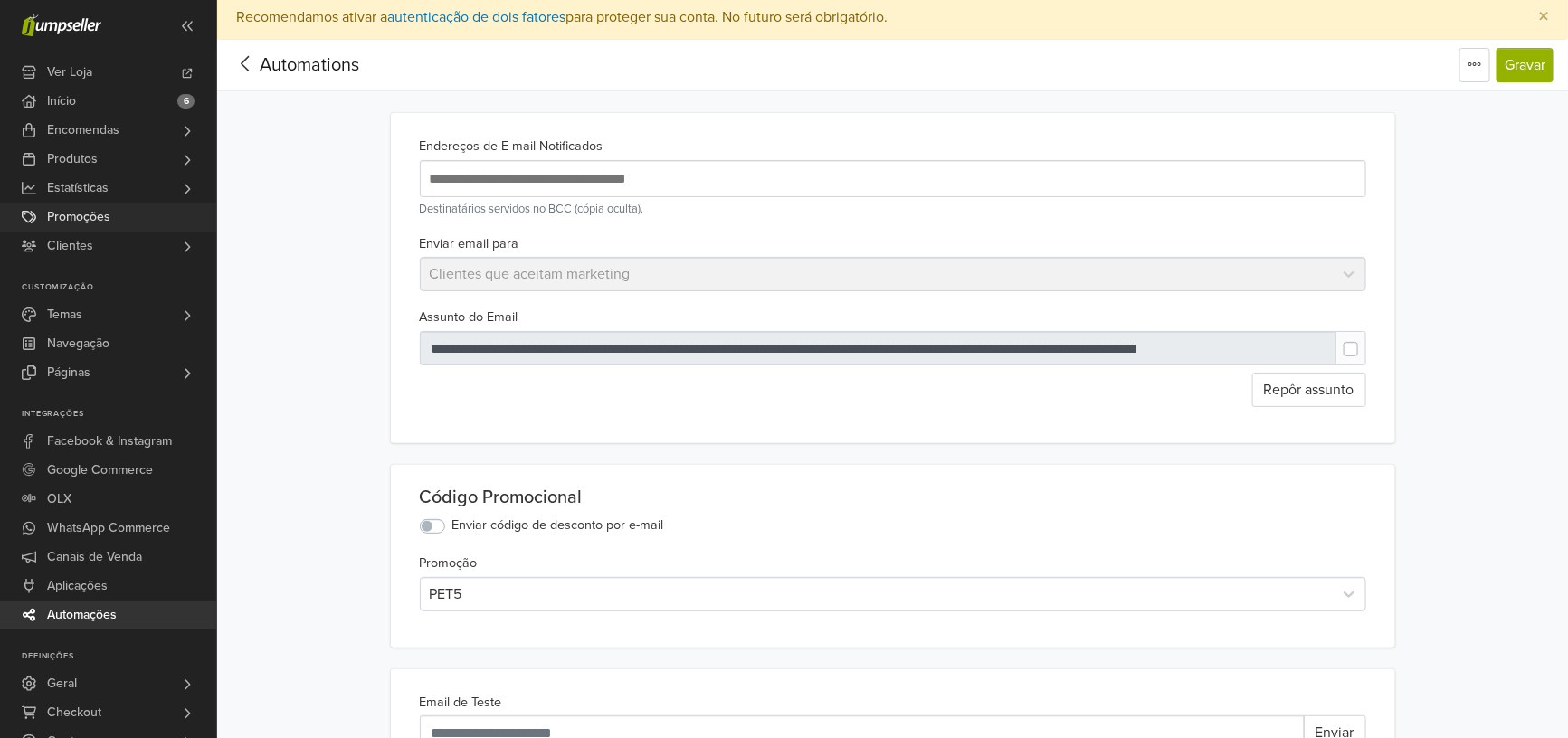
click at [124, 218] on link "Promoções" at bounding box center [108, 217] width 216 height 29
